Goal: Task Accomplishment & Management: Complete application form

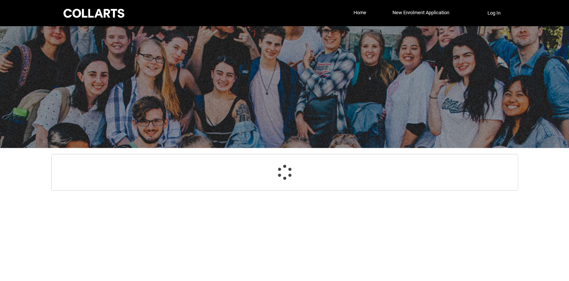
select select "GenderOptions.[DEMOGRAPHIC_DATA]"
select select "MailingCountry_Options.1101"
select select "EmergencyContact_RelationshipOptions.Mother"
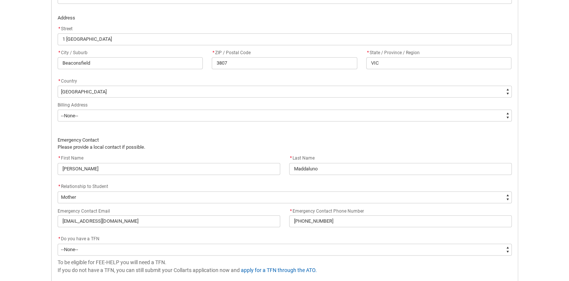
scroll to position [521, 0]
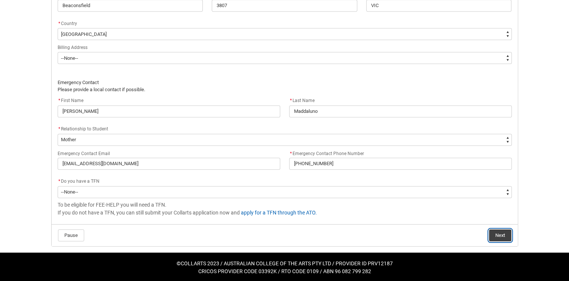
click at [500, 230] on button "Next" at bounding box center [500, 236] width 22 height 12
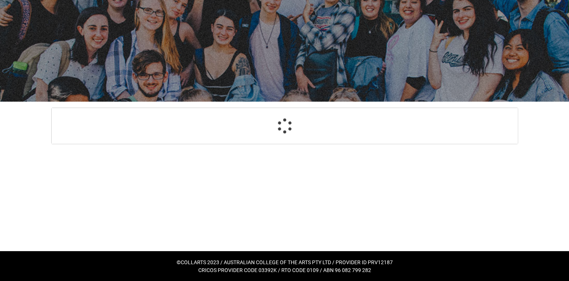
scroll to position [529, 0]
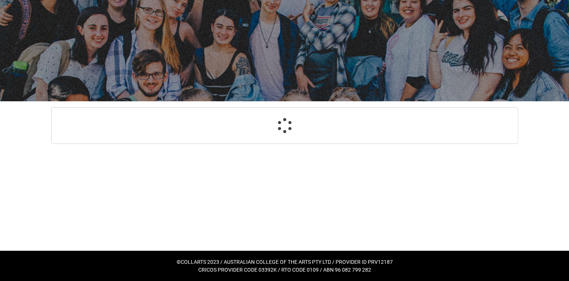
select select "GenderOptions.[DEMOGRAPHIC_DATA]"
select select "MailingCountry_Options.1101"
select select "EmergencyContact_RelationshipOptions.Mother"
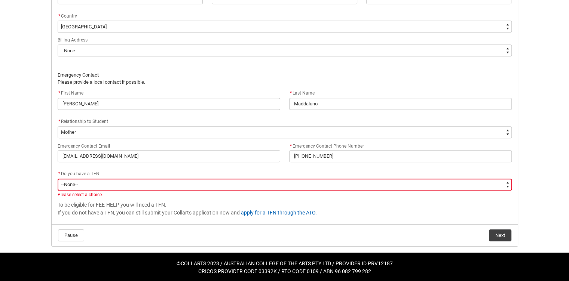
click at [96, 183] on select "--None-- Yes No" at bounding box center [285, 185] width 454 height 12
type lightning-select "Choice_Yes"
click at [58, 179] on select "--None-- Yes No" at bounding box center [285, 185] width 454 height 12
select select "Choice_Yes"
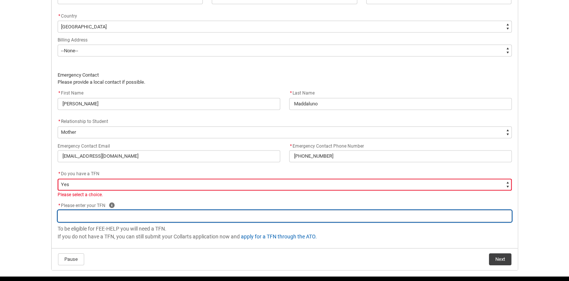
paste input "679262839"
type lightning-primitive-input-simple "679262839"
type input "679262839"
click at [198, 214] on input "679262839" at bounding box center [285, 216] width 454 height 12
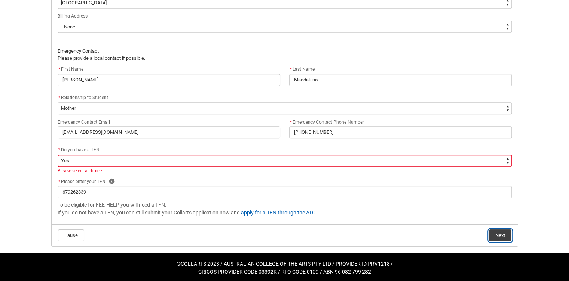
click at [500, 235] on button "Next" at bounding box center [500, 236] width 22 height 12
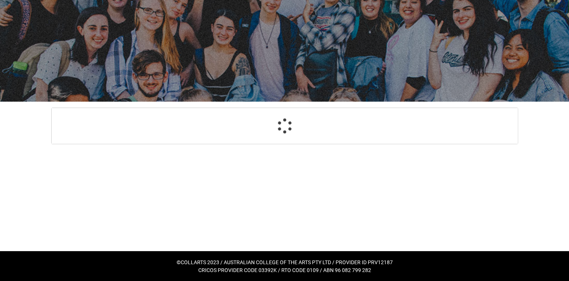
scroll to position [79, 0]
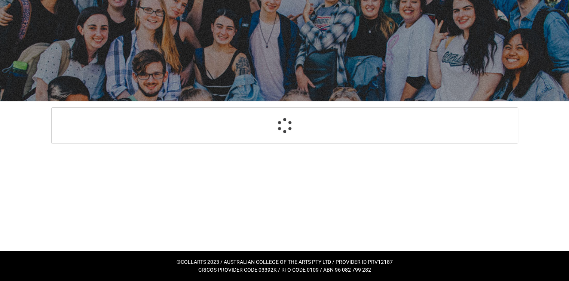
select select "Payment_Type_FEE_HELP"
select select "Study_Mode_FullTime"
select select "StudyMethod_OnCampus"
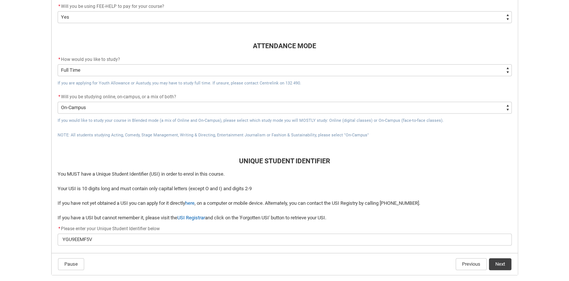
scroll to position [295, 0]
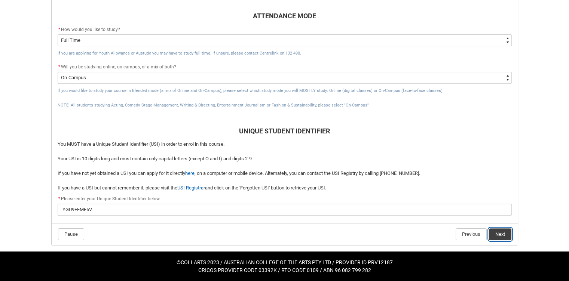
click at [504, 235] on button "Next" at bounding box center [500, 235] width 22 height 12
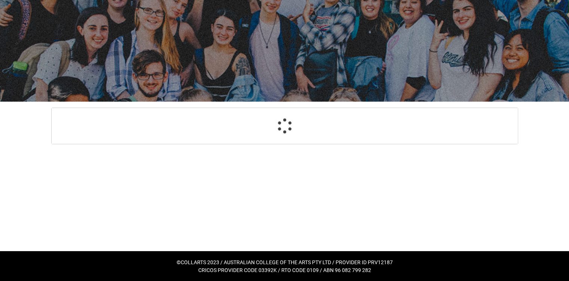
scroll to position [79, 0]
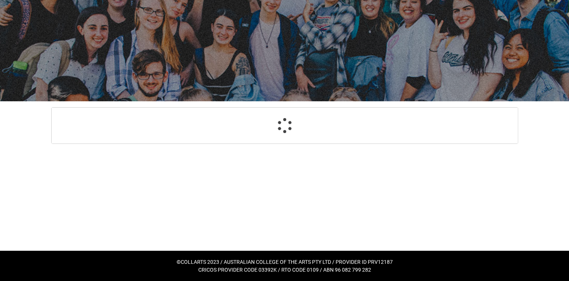
select select "Choice_No"
select select "Country_of_Birth_L1.1100"
select select "Citizenship_Options.[DEMOGRAPHIC_DATA]"
select select "aboriginalTorresStraitIslander_Options.9"
select select "ContactLanguageSpokenAtHome.0001"
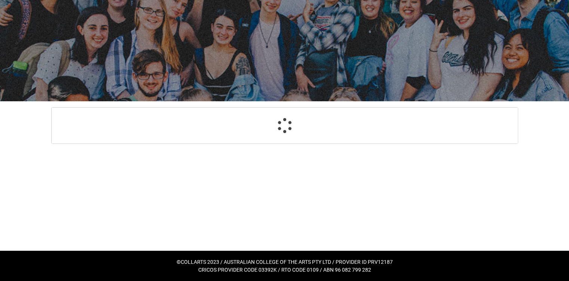
select select "L3PicklistChoice.1201"
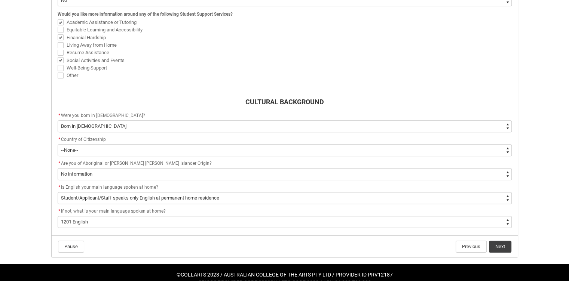
scroll to position [287, 0]
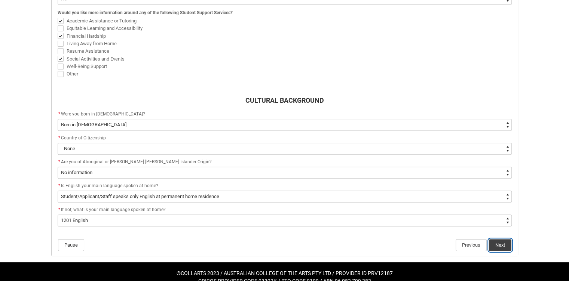
click at [505, 246] on button "Next" at bounding box center [500, 246] width 22 height 12
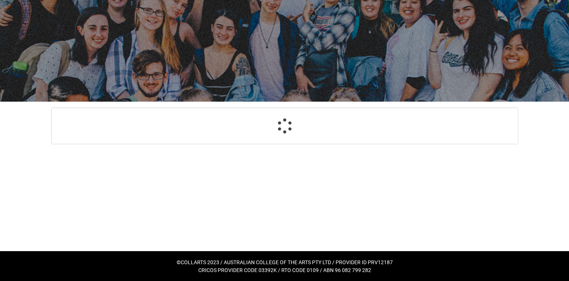
scroll to position [79, 0]
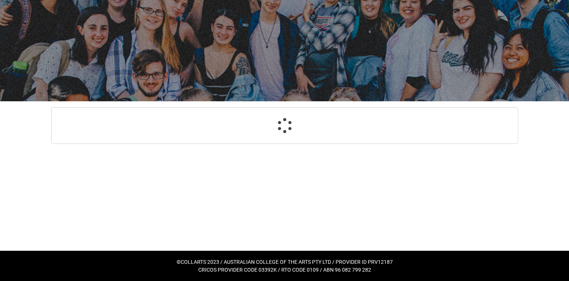
select select "HighestSchoolLevel_12"
select select "[URL][DOMAIN_NAME] Prior Educational Attainment"
select select "Choice_No"
select select "choice_N"
select select "ParentEducationLevel_Options.25"
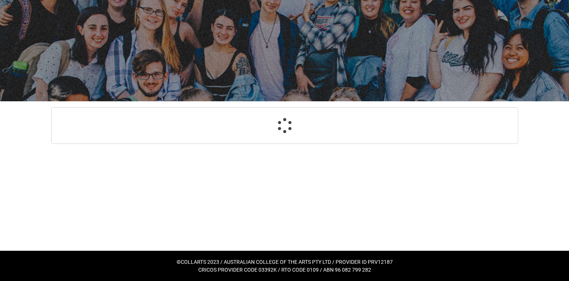
select select "ParentEducationLevel2_Options.26"
select select "EmploymentStatus_Options.02"
select select "StudyReason_Options.01"
select select "HeardCollarts_Options.Word of mouth"
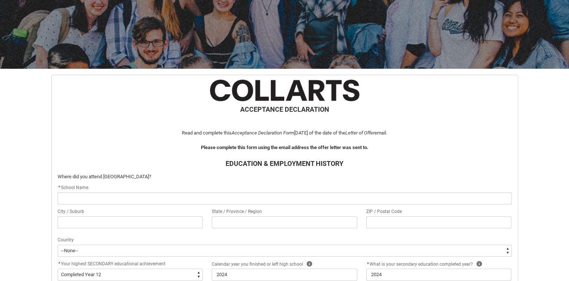
click at [127, 201] on input "REDU_Acceptance_Declaration flow" at bounding box center [285, 199] width 454 height 12
type lightning-primitive-input-simple "S"
type input "S"
type lightning-primitive-input-simple "Sa"
type input "Sa"
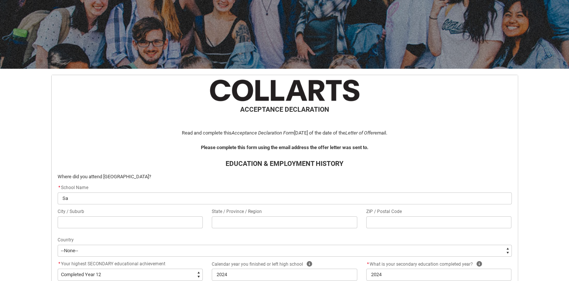
type lightning-primitive-input-simple "Sai"
type input "Sai"
type lightning-primitive-input-simple "[PERSON_NAME]"
type input "[PERSON_NAME]"
type lightning-primitive-input-simple "Saint"
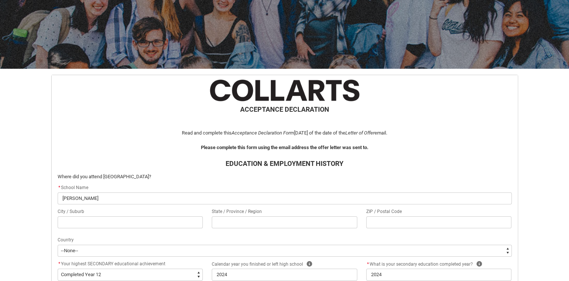
type input "Saint"
type lightning-primitive-input-simple "Saint"
type input "Saint"
type lightning-primitive-input-simple "Saint F"
type input "Saint F"
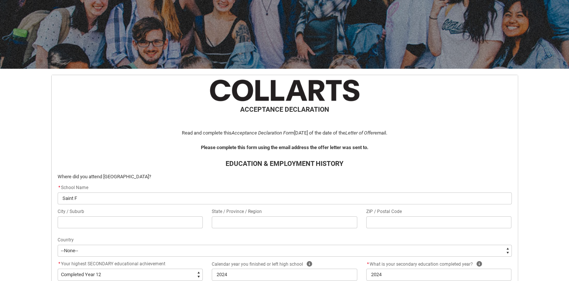
type lightning-primitive-input-simple "Saint Fr"
type input "Saint Fr"
type lightning-primitive-input-simple "Saint Fra"
type input "Saint Fra"
type lightning-primitive-input-simple "Saint [PERSON_NAME]"
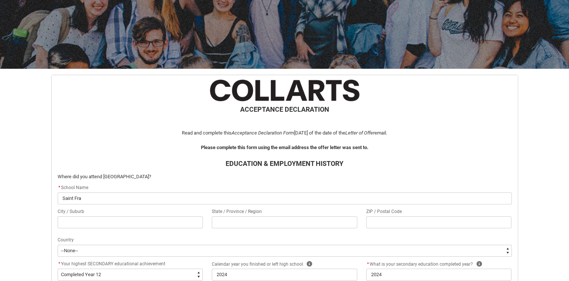
type input "Saint [PERSON_NAME]"
type lightning-primitive-input-simple "Saint Franc"
type input "Saint Franc"
type lightning-primitive-input-simple "Saint [PERSON_NAME]"
type input "Saint [PERSON_NAME]"
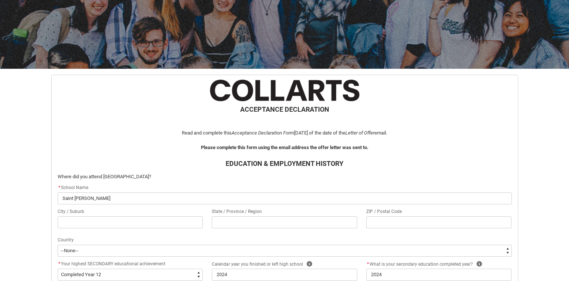
type lightning-primitive-input-simple "Saint [PERSON_NAME]"
type input "Saint [PERSON_NAME]"
type lightning-primitive-input-simple "Saint [PERSON_NAME]"
type input "Saint [PERSON_NAME]"
type lightning-primitive-input-simple "Saint [PERSON_NAME] X"
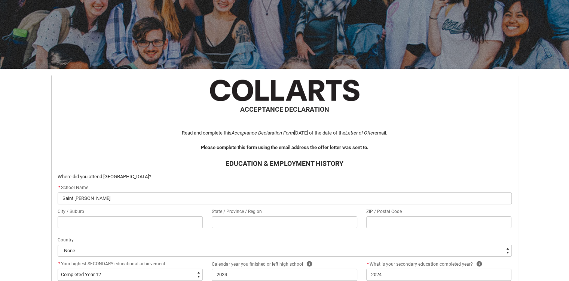
type input "Saint [PERSON_NAME] X"
type lightning-primitive-input-simple "Saint [PERSON_NAME] Xa"
type input "Saint [PERSON_NAME] Xa"
type lightning-primitive-input-simple "Saint [PERSON_NAME] Xav"
type input "Saint [PERSON_NAME] Xav"
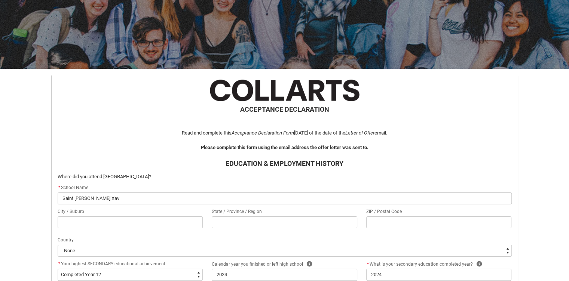
type lightning-primitive-input-simple "Saint [PERSON_NAME] Xavi"
type input "Saint [PERSON_NAME] Xavi"
type lightning-primitive-input-simple "Saint Francis Xavie"
type input "Saint Francis Xavie"
type lightning-primitive-input-simple "Saint [PERSON_NAME]"
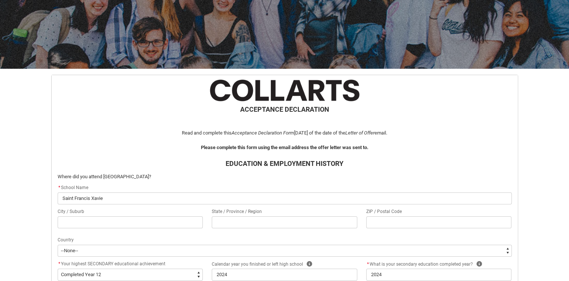
type input "Saint [PERSON_NAME]"
type lightning-primitive-input-simple "Saint [PERSON_NAME]"
type input "Saint [PERSON_NAME]"
type lightning-primitive-input-simple "Saint [PERSON_NAME] C"
type input "Saint [PERSON_NAME] C"
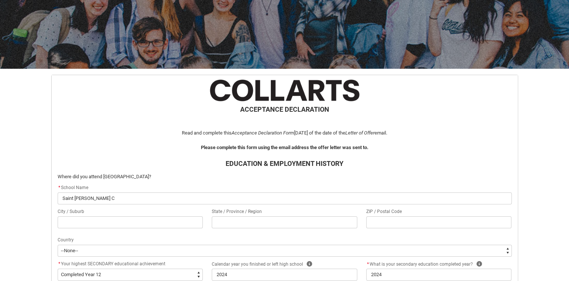
type lightning-primitive-input-simple "Saint [PERSON_NAME] Co"
type input "Saint [PERSON_NAME] Co"
type lightning-primitive-input-simple "Saint [PERSON_NAME] Col"
type input "Saint [PERSON_NAME] Col"
type lightning-primitive-input-simple "Saint [PERSON_NAME] Coll"
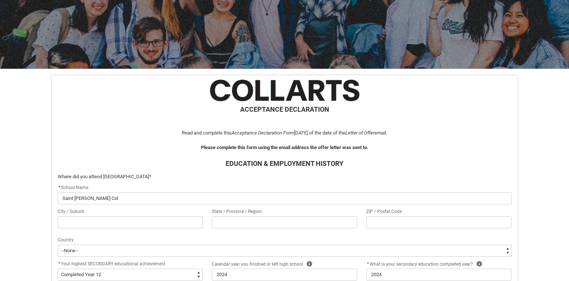
type input "Saint [PERSON_NAME] Coll"
type lightning-primitive-input-simple "Saint [PERSON_NAME] Colle"
type input "Saint [PERSON_NAME] Colle"
type lightning-primitive-input-simple "Saint [PERSON_NAME] Colleg"
type input "Saint [PERSON_NAME] Colleg"
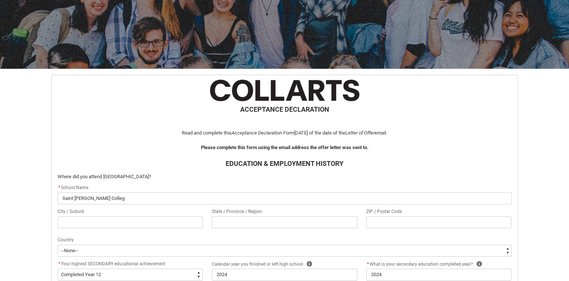
type lightning-primitive-input-simple "[GEOGRAPHIC_DATA][PERSON_NAME]"
type input "[GEOGRAPHIC_DATA][PERSON_NAME]"
click at [78, 225] on input "REDU_Acceptance_Declaration flow" at bounding box center [131, 223] width 146 height 12
type lightning-primitive-input-simple "Beaconsfield"
type lightning-primitive-input-simple "VIC"
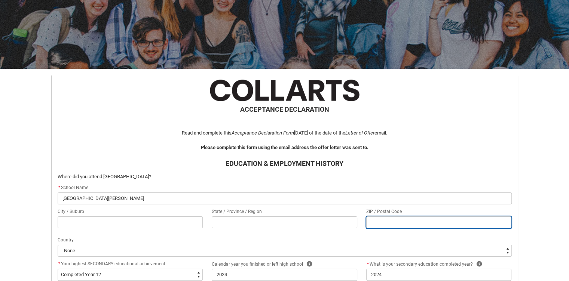
type lightning-primitive-input-simple "3807"
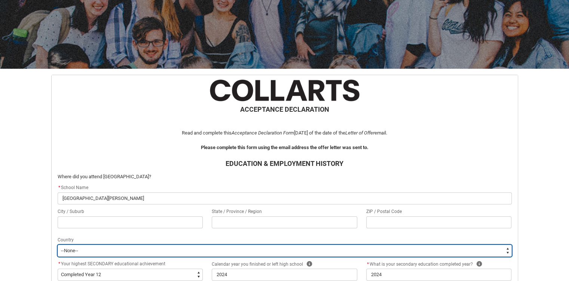
type lightning-select "CountryOptions.[GEOGRAPHIC_DATA]"
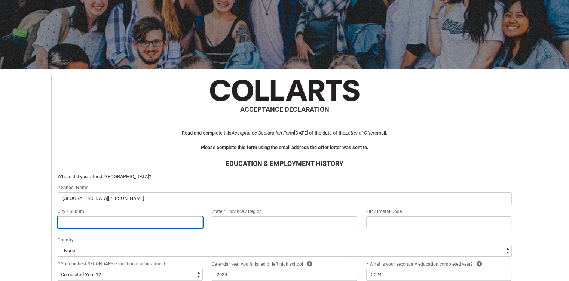
type input "Beaconsfield"
type input "VIC"
type input "3807"
select select "CountryOptions.[GEOGRAPHIC_DATA]"
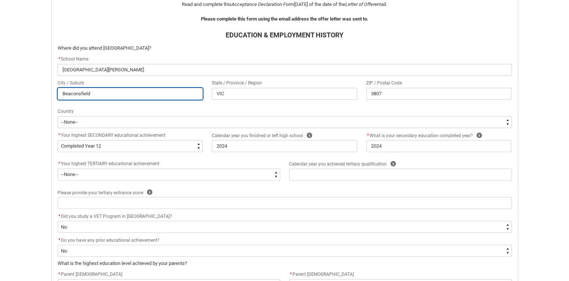
scroll to position [208, 0]
click at [392, 161] on icon "REDU_Acceptance_Declaration flow" at bounding box center [393, 164] width 6 height 6
click at [442, 143] on icon "REDU_Acceptance_Declaration flow" at bounding box center [442, 145] width 9 height 9
click at [147, 191] on icon "REDU_Acceptance_Declaration flow" at bounding box center [150, 192] width 6 height 6
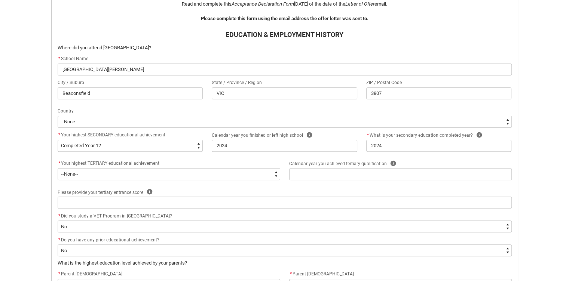
click at [100, 235] on flowruntime-screen-field "* Did you study a VET Program in [GEOGRAPHIC_DATA]? * --None-- Yes No" at bounding box center [284, 224] width 463 height 24
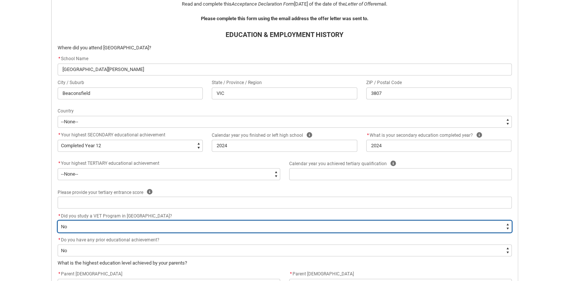
click at [105, 227] on select "--None-- Yes No" at bounding box center [285, 227] width 454 height 12
click at [58, 221] on select "--None-- Yes No" at bounding box center [285, 227] width 454 height 12
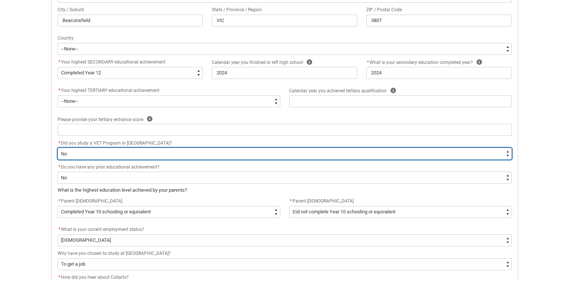
scroll to position [292, 0]
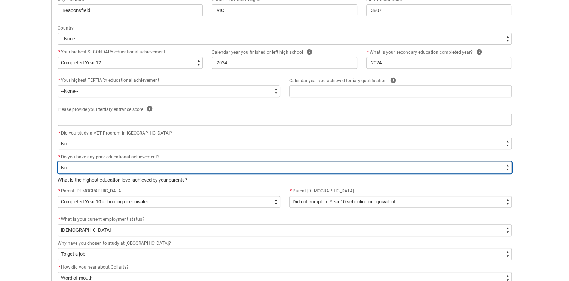
click at [100, 171] on select "--None-- Yes No" at bounding box center [285, 168] width 454 height 12
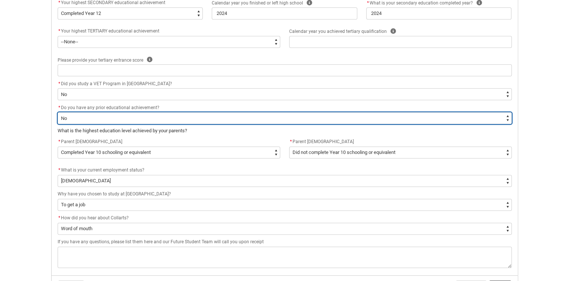
scroll to position [343, 0]
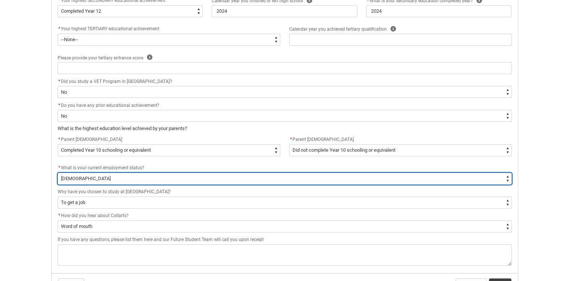
click at [103, 177] on select "--None-- [DEMOGRAPHIC_DATA] [DEMOGRAPHIC_DATA] [DEMOGRAPHIC_DATA] - not employi…" at bounding box center [285, 179] width 454 height 12
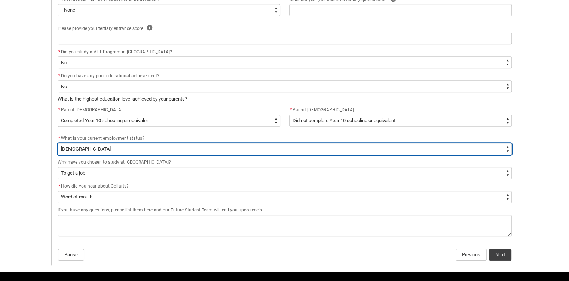
scroll to position [393, 0]
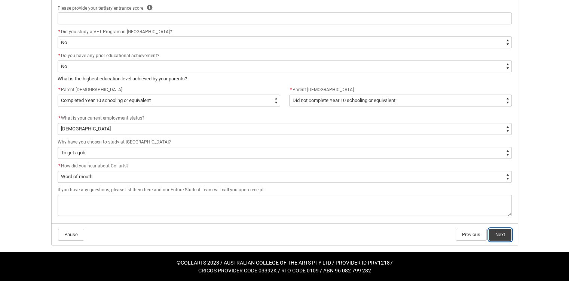
click at [496, 234] on button "Next" at bounding box center [500, 235] width 22 height 12
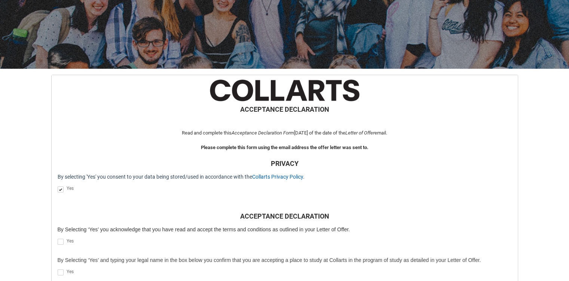
scroll to position [187, 0]
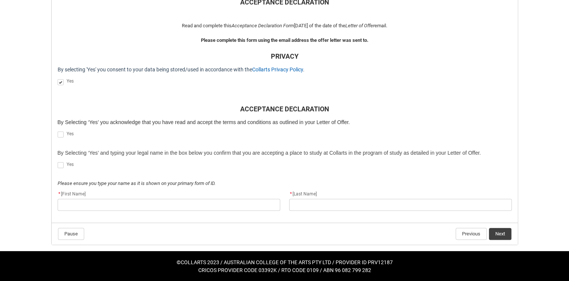
click at [62, 134] on span "REDU_Acceptance_Declaration flow" at bounding box center [61, 135] width 6 height 6
click at [58, 131] on input "REDU_Acceptance_Declaration flow" at bounding box center [57, 131] width 0 height 0
type lightning-input "true"
checkbox input "true"
click at [60, 167] on span "REDU_Acceptance_Declaration flow" at bounding box center [61, 165] width 6 height 6
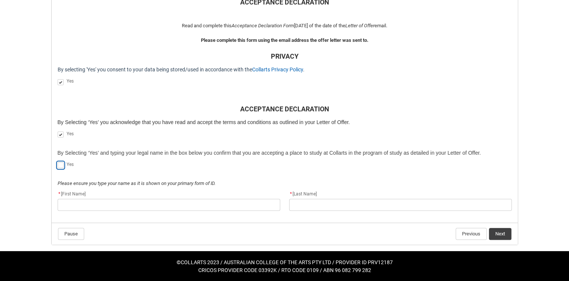
click at [58, 162] on input "REDU_Acceptance_Declaration flow" at bounding box center [57, 161] width 0 height 0
type lightning-input "true"
checkbox input "true"
click at [100, 211] on flowruntime-screen-field "* [First Name]" at bounding box center [169, 202] width 232 height 24
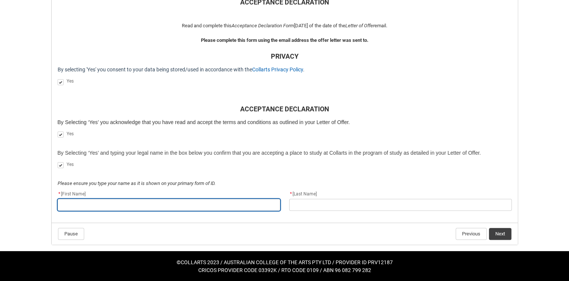
click at [121, 205] on input "REDU_Acceptance_Declaration flow" at bounding box center [169, 205] width 223 height 12
type lightning-primitive-input-simple "A"
type input "A"
type lightning-primitive-input-simple "An"
type input "An"
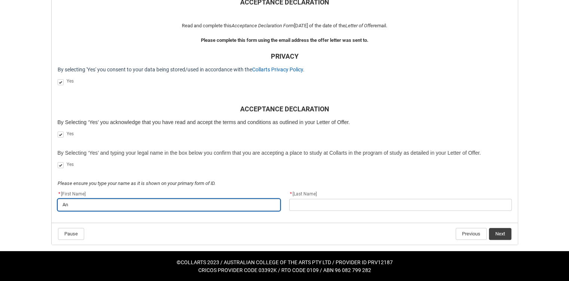
type lightning-primitive-input-simple "Anj"
type input "Anj"
type lightning-primitive-input-simple "Anje"
type input "Anje"
type lightning-primitive-input-simple "Anjel"
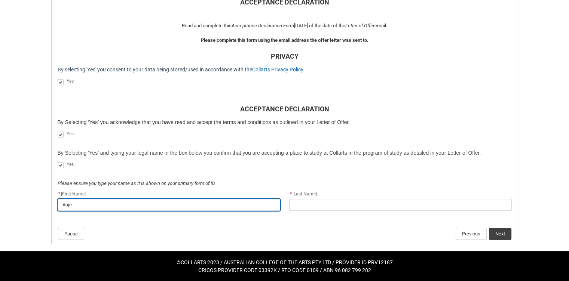
type input "Anjel"
type lightning-primitive-input-simple "Anjela"
type input "Anjela"
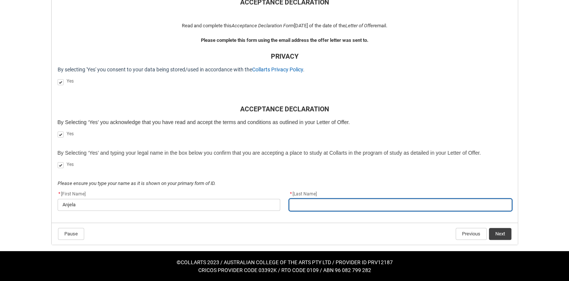
click at [356, 210] on input "REDU_Acceptance_Declaration flow" at bounding box center [400, 205] width 223 height 12
type lightning-primitive-input-simple "Z"
type input "Z"
type lightning-primitive-input-simple "Zo"
type input "Zo"
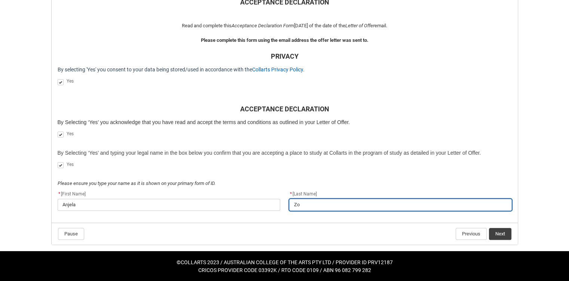
type lightning-primitive-input-simple "Zot"
type input "Zot"
type lightning-primitive-input-simple "[DEMOGRAPHIC_DATA]"
type input "[DEMOGRAPHIC_DATA]"
type lightning-primitive-input-simple "Zotos"
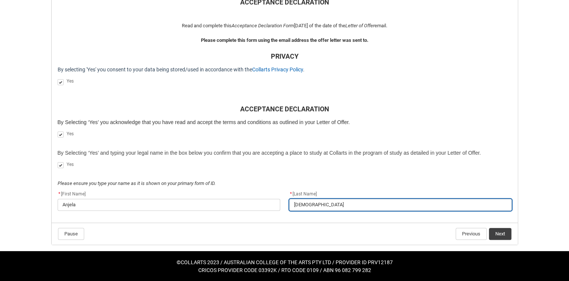
type input "Zotos"
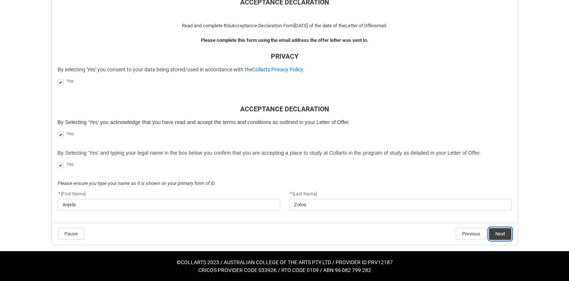
click at [505, 235] on button "Next" at bounding box center [500, 234] width 22 height 12
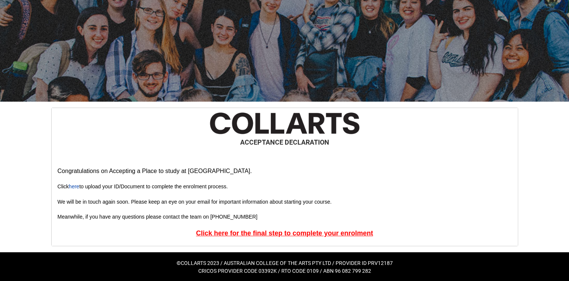
scroll to position [48, 0]
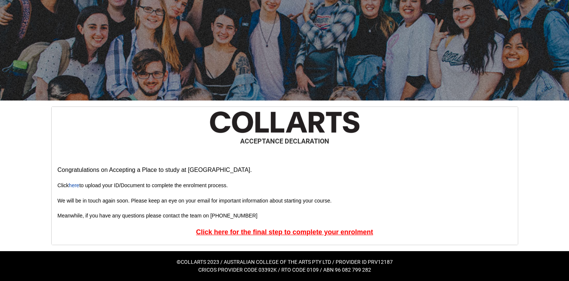
click at [278, 231] on u "Click here for the final step to complete your enrolment" at bounding box center [284, 232] width 177 height 7
